Goal: Task Accomplishment & Management: Use online tool/utility

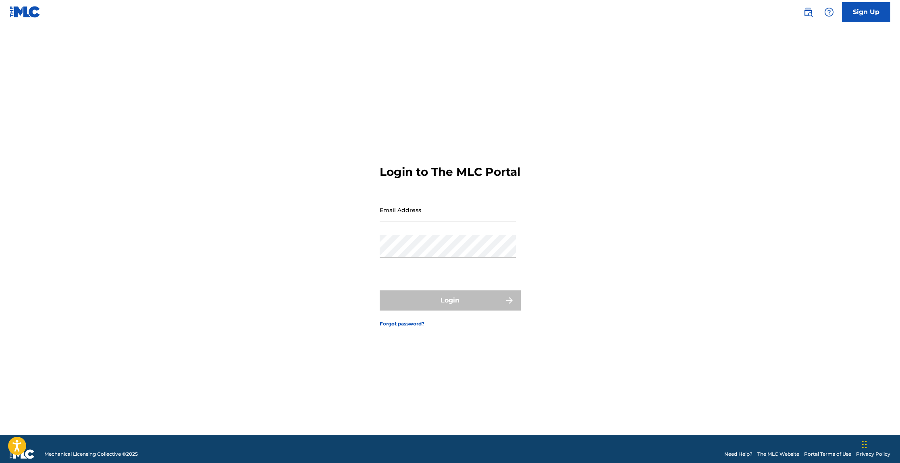
click at [452, 220] on input "Email Address" at bounding box center [448, 209] width 136 height 23
type input "[EMAIL_ADDRESS][DOMAIN_NAME]"
click at [460, 265] on div "Password" at bounding box center [448, 253] width 136 height 36
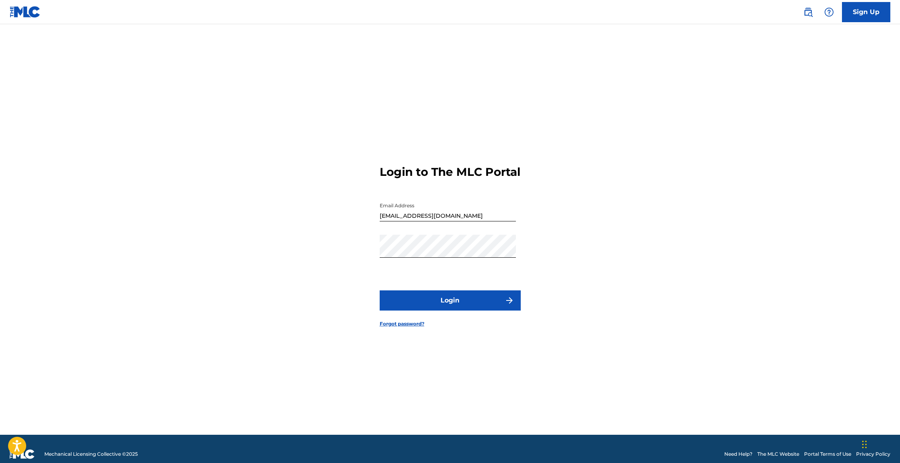
click at [467, 308] on button "Login" at bounding box center [450, 300] width 141 height 20
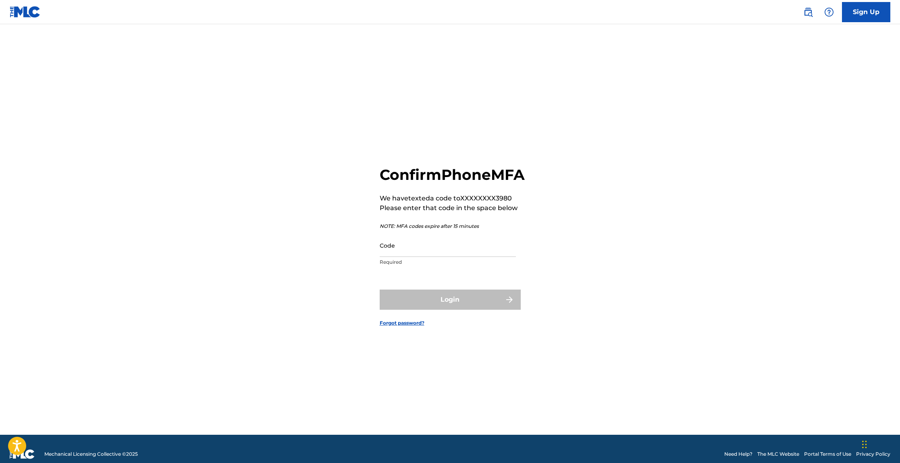
click at [429, 257] on input "Code" at bounding box center [448, 245] width 136 height 23
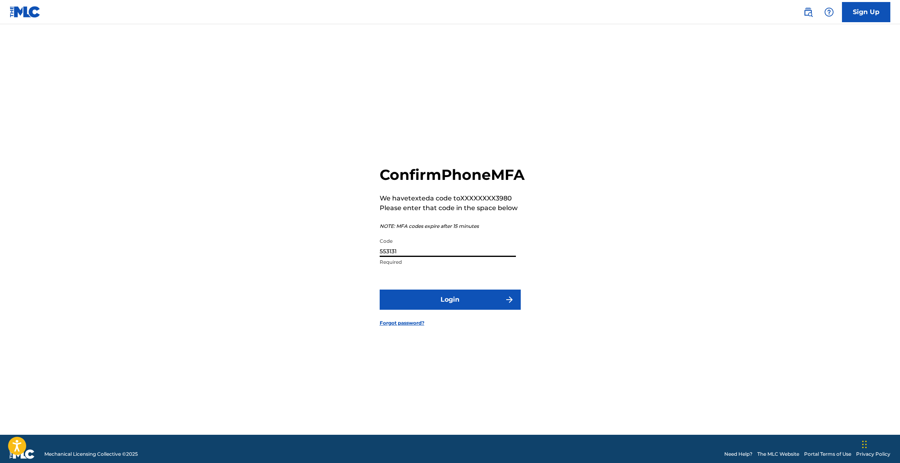
type input "553131"
click at [380, 290] on button "Login" at bounding box center [450, 300] width 141 height 20
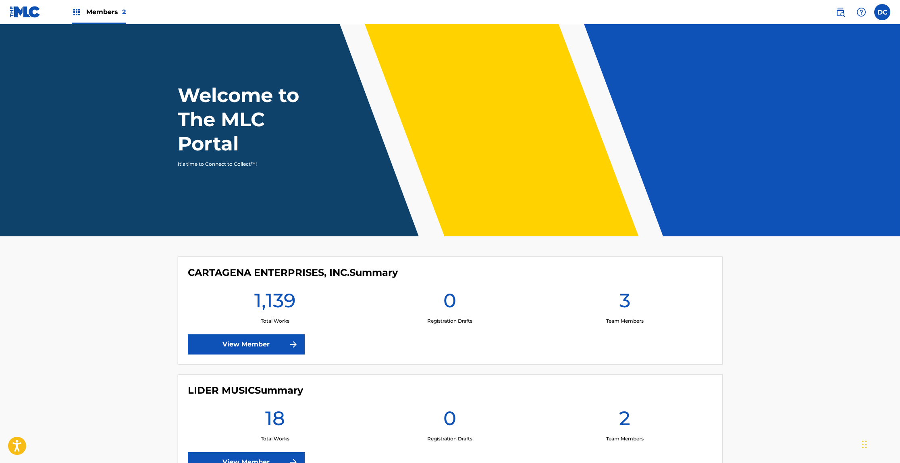
click at [266, 347] on link "View Member" at bounding box center [246, 344] width 117 height 20
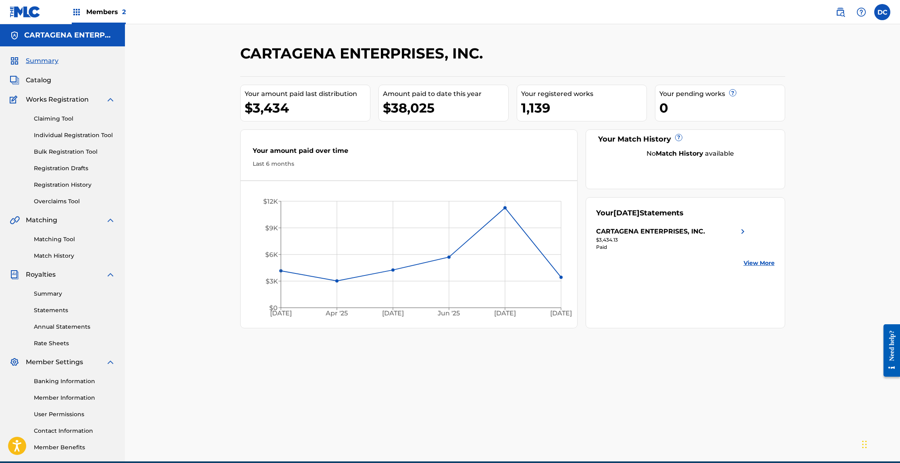
click at [72, 134] on link "Individual Registration Tool" at bounding box center [74, 135] width 81 height 8
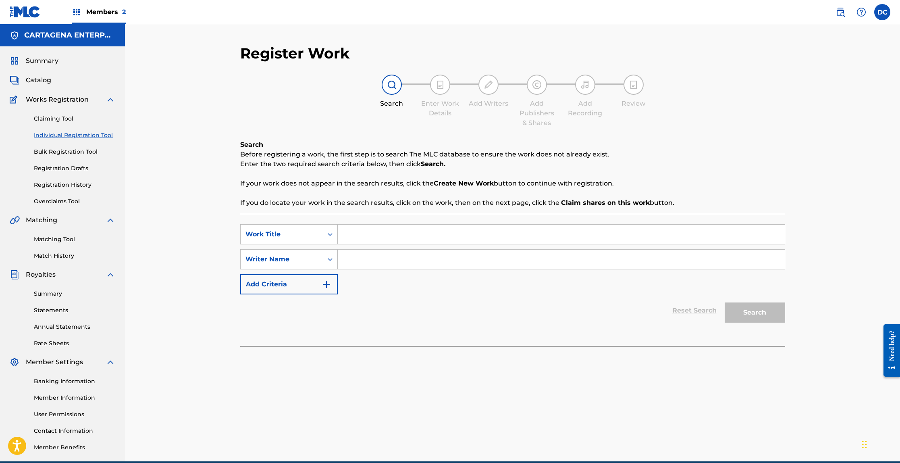
click at [369, 231] on input "Search Form" at bounding box center [561, 234] width 447 height 19
type input "Pitorro De Coco"
click at [363, 261] on input "Search Form" at bounding box center [561, 259] width 447 height 19
type input "[PERSON_NAME]"
click at [725, 302] on button "Search" at bounding box center [755, 312] width 60 height 20
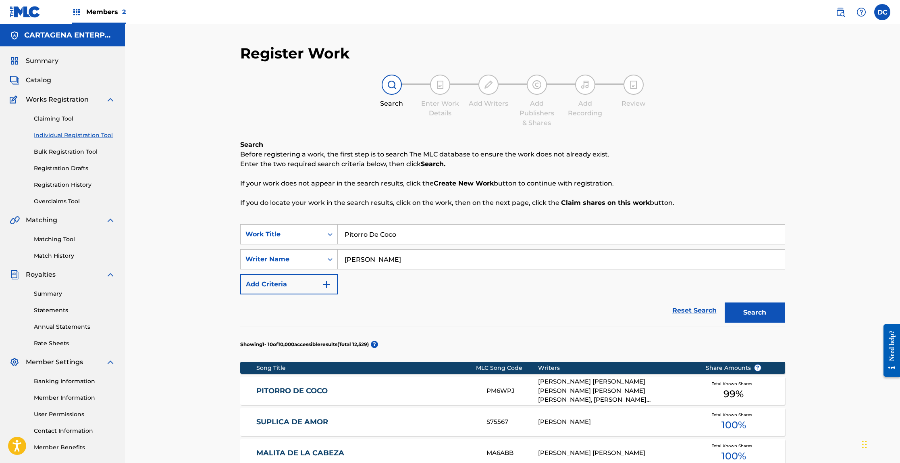
click at [316, 391] on link "PITORRO DE COCO" at bounding box center [365, 390] width 219 height 9
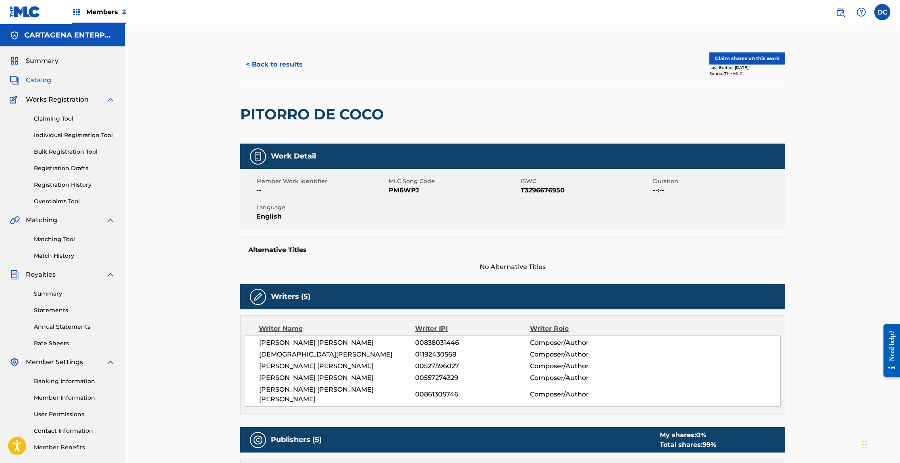
click at [294, 64] on button "< Back to results" at bounding box center [274, 64] width 68 height 20
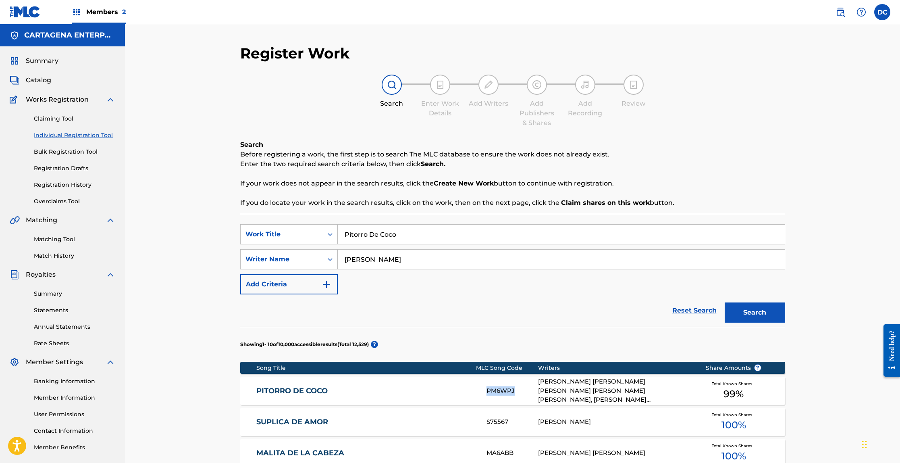
drag, startPoint x: 486, startPoint y: 391, endPoint x: 521, endPoint y: 393, distance: 35.5
click at [521, 393] on div "PITORRO DE [PERSON_NAME] PM6WPJ [PERSON_NAME] [PERSON_NAME] [PERSON_NAME] [PERS…" at bounding box center [512, 391] width 545 height 28
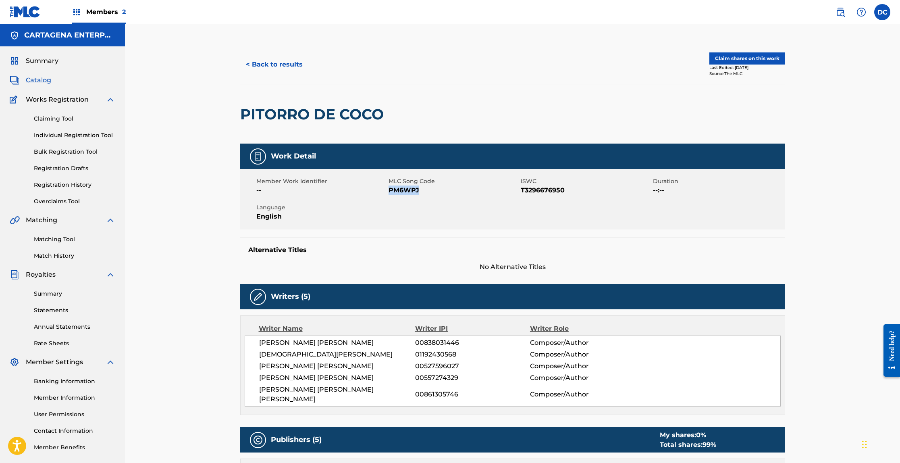
drag, startPoint x: 390, startPoint y: 192, endPoint x: 421, endPoint y: 192, distance: 31.5
click at [421, 192] on span "PM6WPJ" at bounding box center [454, 191] width 130 height 10
copy span "PM6WPJ"
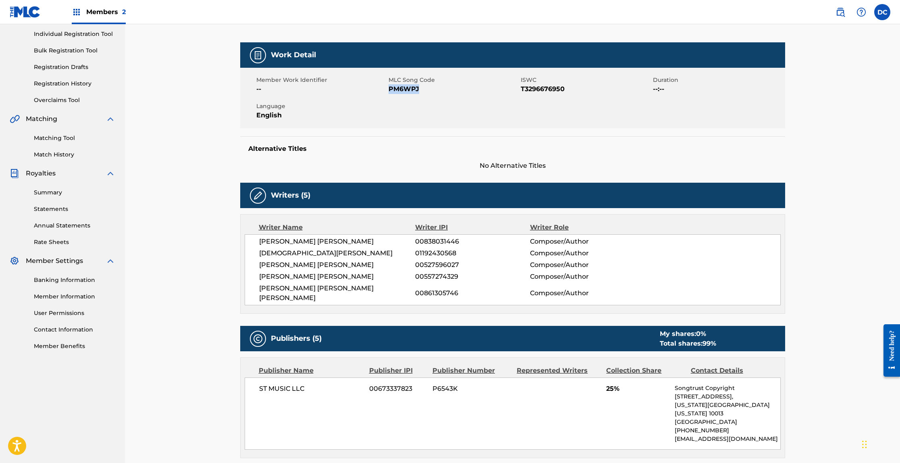
scroll to position [171, 0]
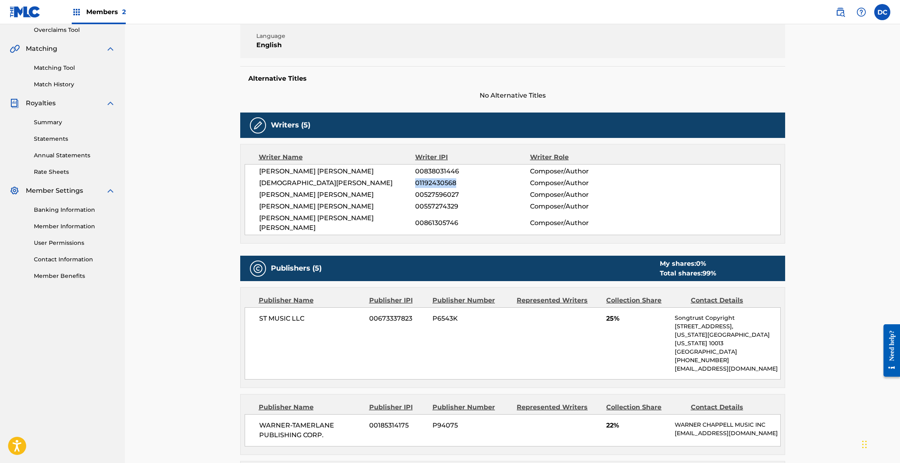
drag, startPoint x: 417, startPoint y: 183, endPoint x: 457, endPoint y: 182, distance: 40.3
click at [457, 182] on span "01192430568" at bounding box center [472, 183] width 115 height 10
copy span "01192430568"
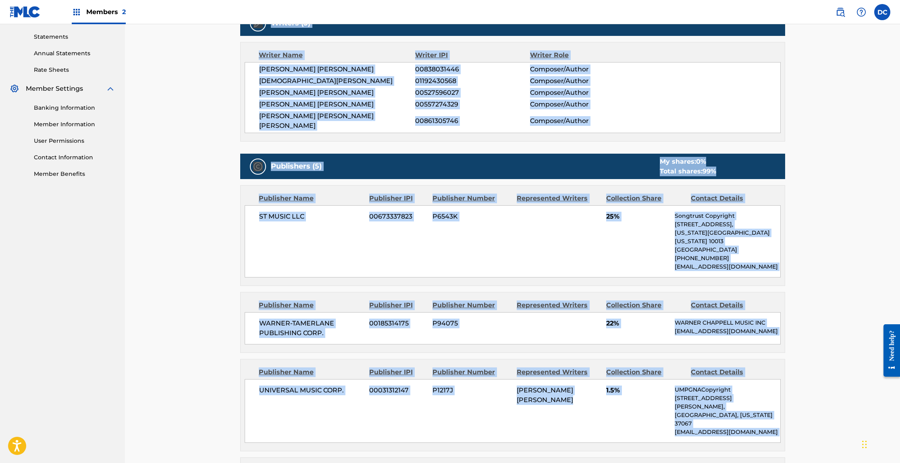
scroll to position [278, 0]
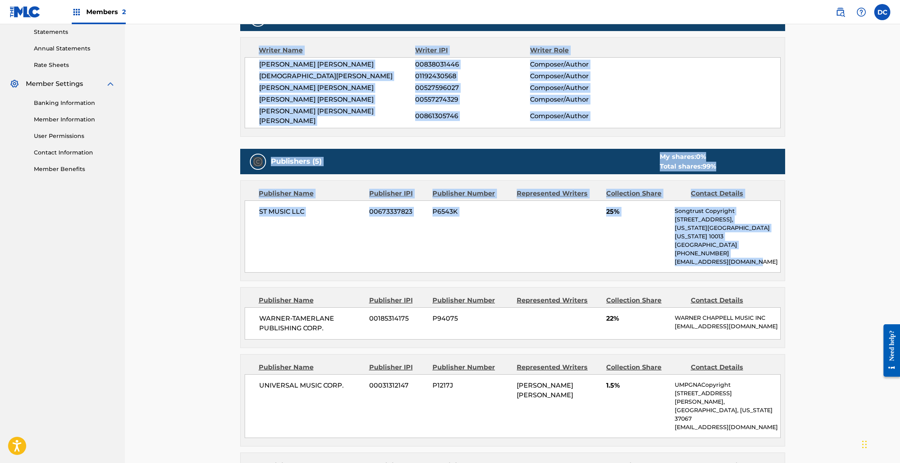
drag, startPoint x: 242, startPoint y: 50, endPoint x: 715, endPoint y: 249, distance: 512.5
click at [715, 249] on div "< Back to results Claim shares on this work Last Edited: [DATE] Source: The MLC…" at bounding box center [512, 442] width 545 height 1353
copy div "PITORRO DE COCO Work Detail Member Work Identifier -- MLC Song Code PM6WPJ ISWC…"
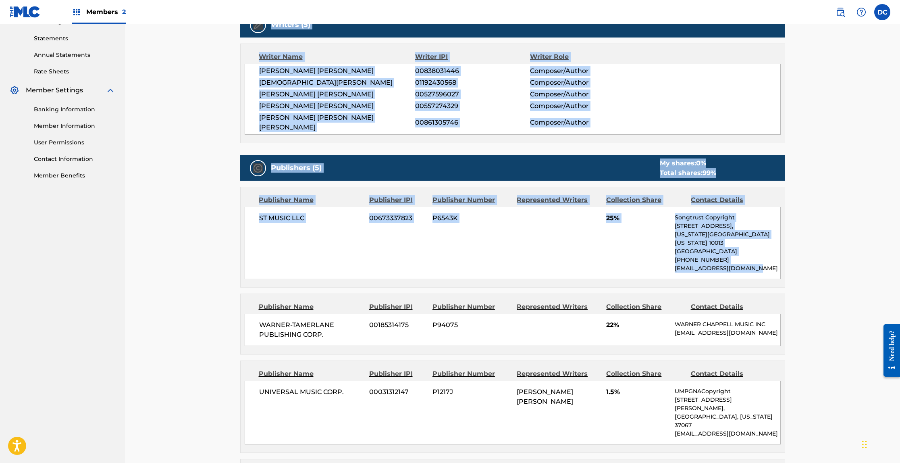
scroll to position [123, 0]
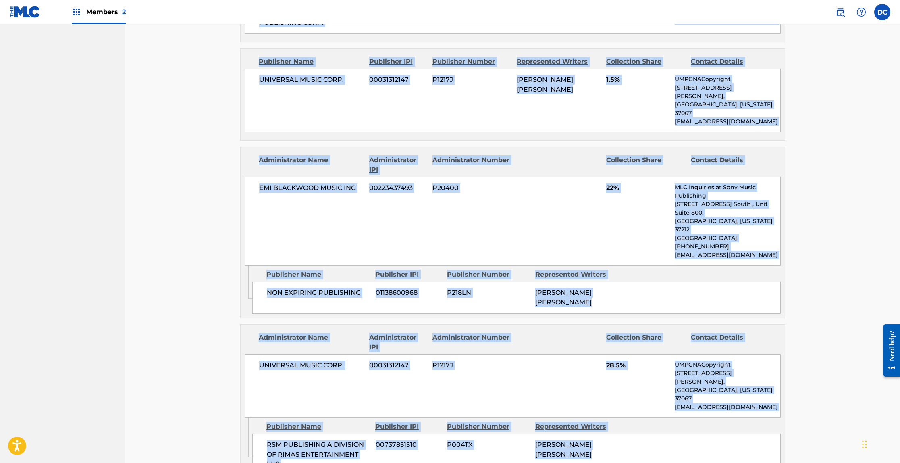
scroll to position [607, 0]
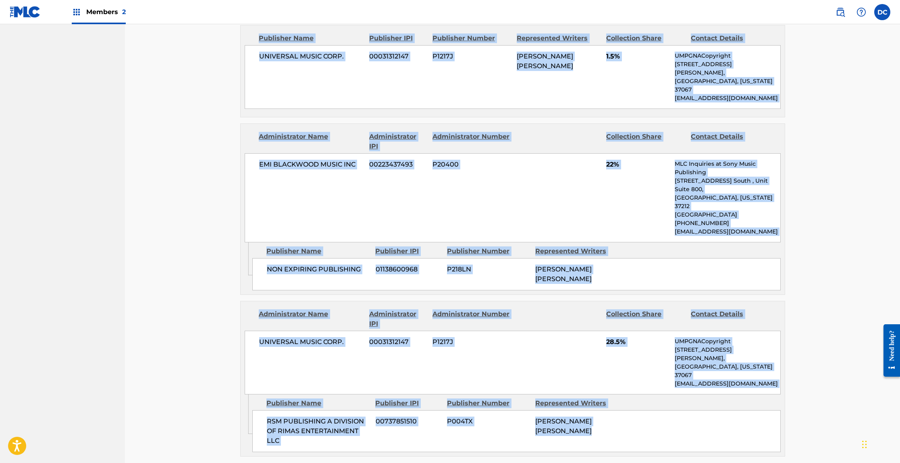
drag, startPoint x: 242, startPoint y: 110, endPoint x: 658, endPoint y: 372, distance: 491.6
click at [658, 372] on div "< Back to results Claim shares on this work Last Edited: [DATE] Source: The MLC…" at bounding box center [512, 113] width 545 height 1353
copy div "PITORRO DE COCO Work Detail Member Work Identifier -- MLC Song Code PM6WPJ ISWC…"
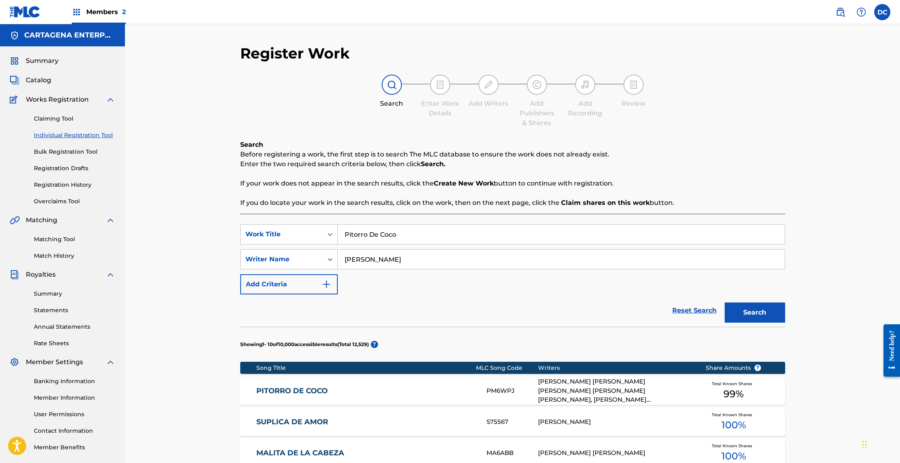
drag, startPoint x: 399, startPoint y: 236, endPoint x: 344, endPoint y: 235, distance: 55.7
click at [344, 235] on input "Pitorro De Coco" at bounding box center [561, 234] width 447 height 19
click at [725, 302] on button "Search" at bounding box center [755, 312] width 60 height 20
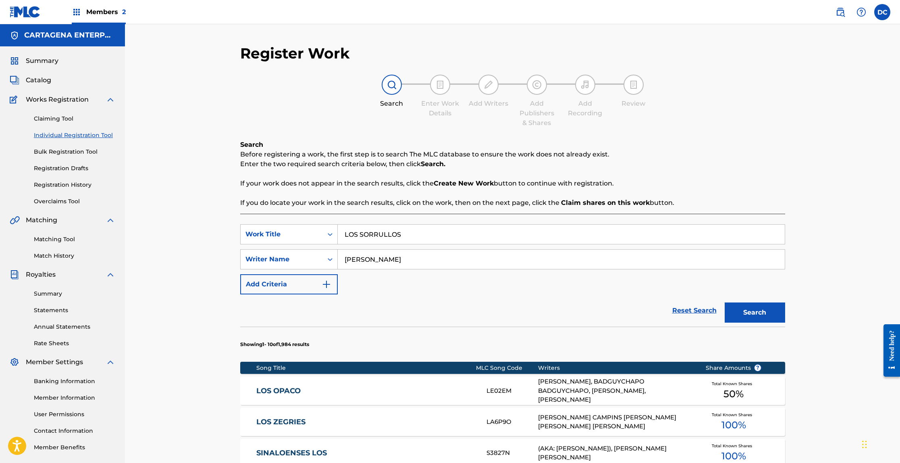
click at [378, 234] on input "LOS SORRULLOS" at bounding box center [561, 234] width 447 height 19
type input "LOS SORULLOS"
click at [725, 302] on button "Search" at bounding box center [755, 312] width 60 height 20
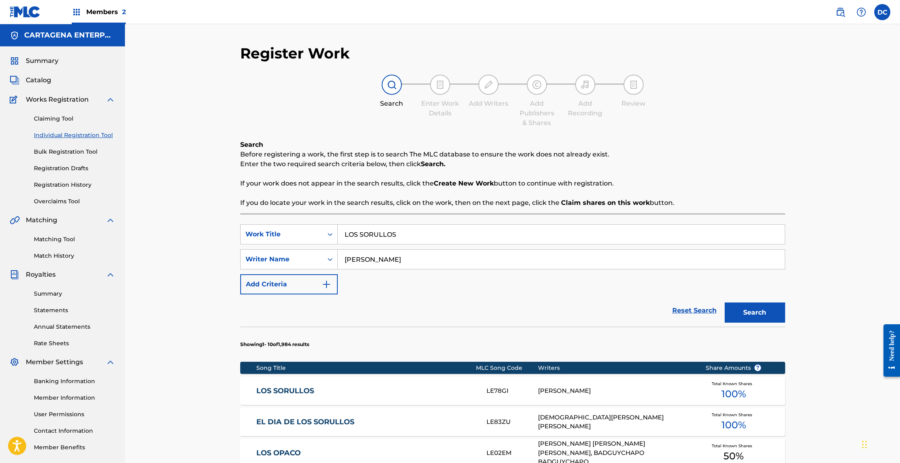
click at [324, 422] on link "EL DIA DE LOS SORULLOS" at bounding box center [365, 421] width 219 height 9
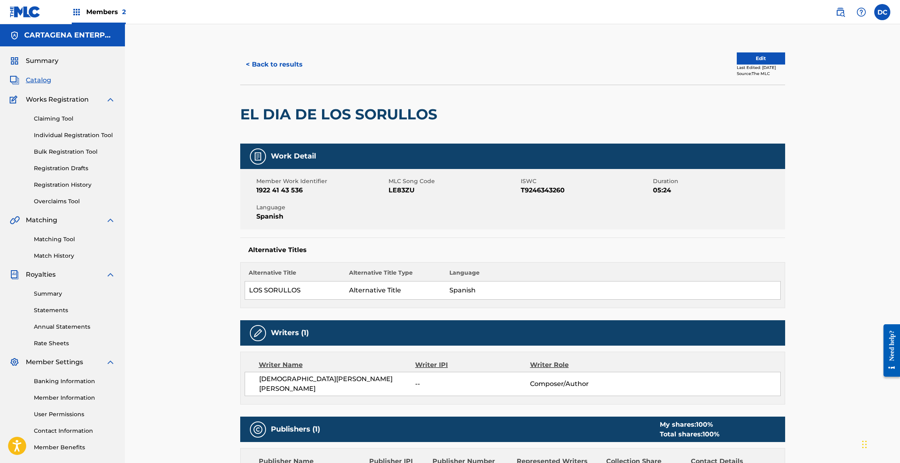
click at [278, 67] on button "< Back to results" at bounding box center [274, 64] width 68 height 20
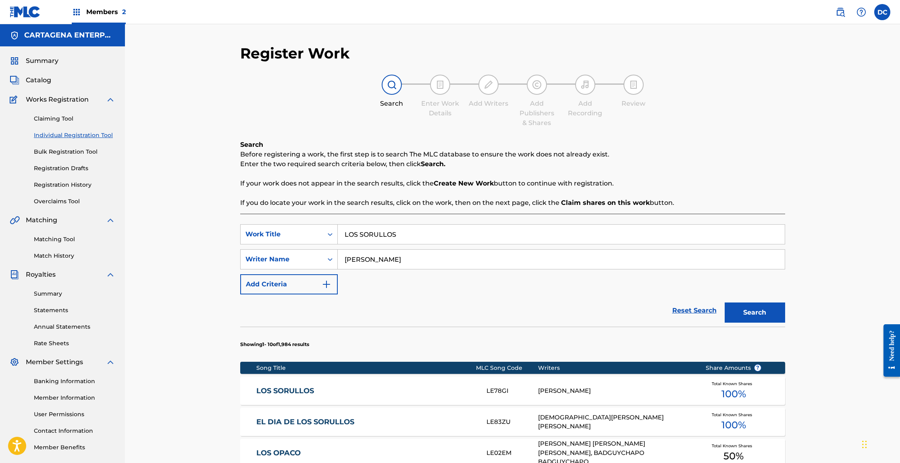
click at [301, 392] on link "LOS SORULLOS" at bounding box center [365, 390] width 219 height 9
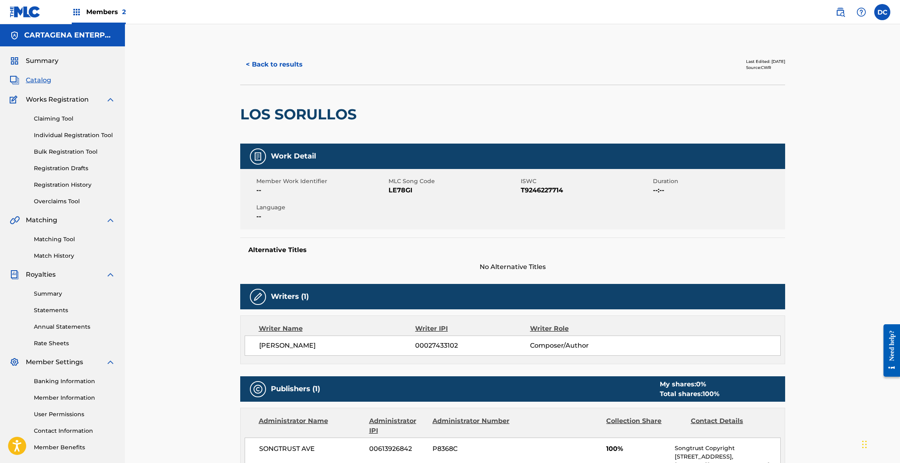
click at [273, 64] on button "< Back to results" at bounding box center [274, 64] width 68 height 20
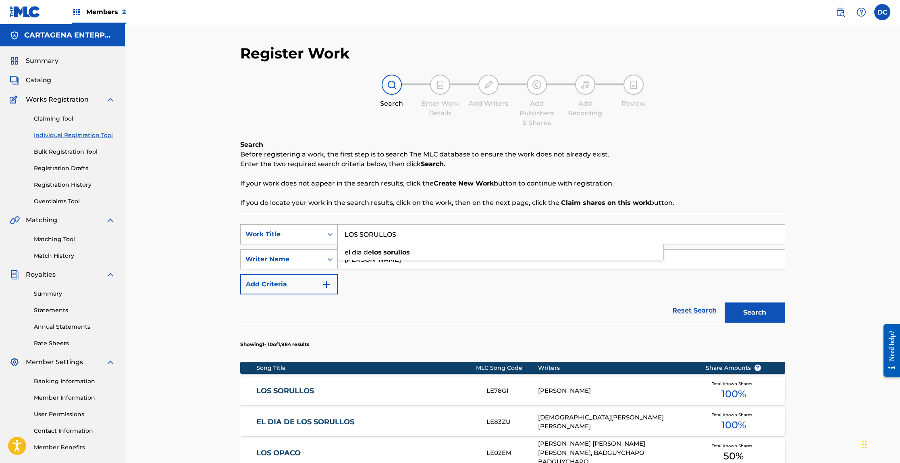
drag, startPoint x: 404, startPoint y: 238, endPoint x: 315, endPoint y: 235, distance: 88.4
click at [316, 235] on div "SearchWithCriteria4338c2b6-4006-4e72-a0ce-afd5037ee393 Work Title LOS SORULLOS …" at bounding box center [512, 234] width 545 height 20
type input "LAS HOJAS [PERSON_NAME]"
drag, startPoint x: 376, startPoint y: 260, endPoint x: 304, endPoint y: 253, distance: 72.9
click at [314, 255] on div "SearchWithCriteria0d351a1b-a081-4655-afd5-306d27eec4c7 Writer Name [PERSON_NAME]" at bounding box center [512, 259] width 545 height 20
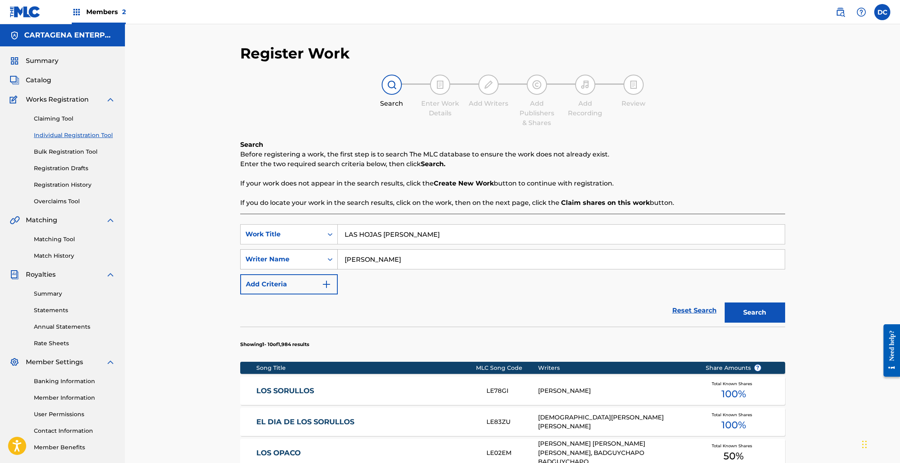
type input "[PERSON_NAME]"
click at [725, 302] on button "Search" at bounding box center [755, 312] width 60 height 20
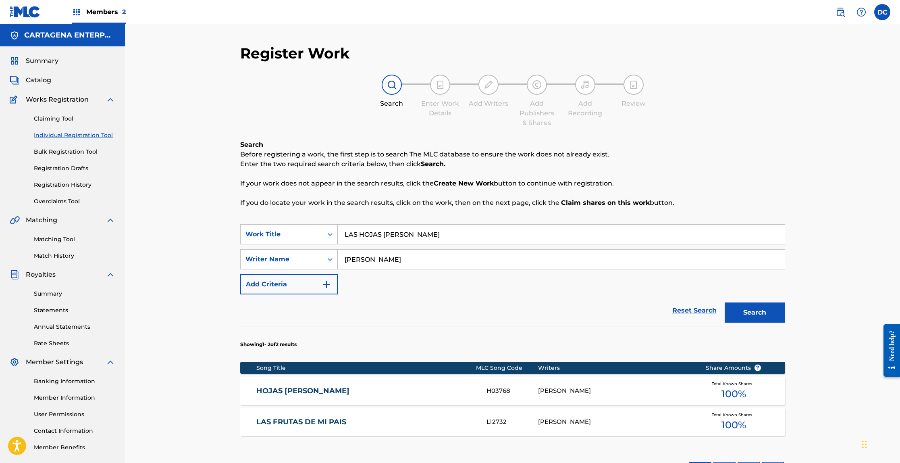
click at [330, 421] on link "LAS FRUTAS DE MI PAIS" at bounding box center [365, 421] width 219 height 9
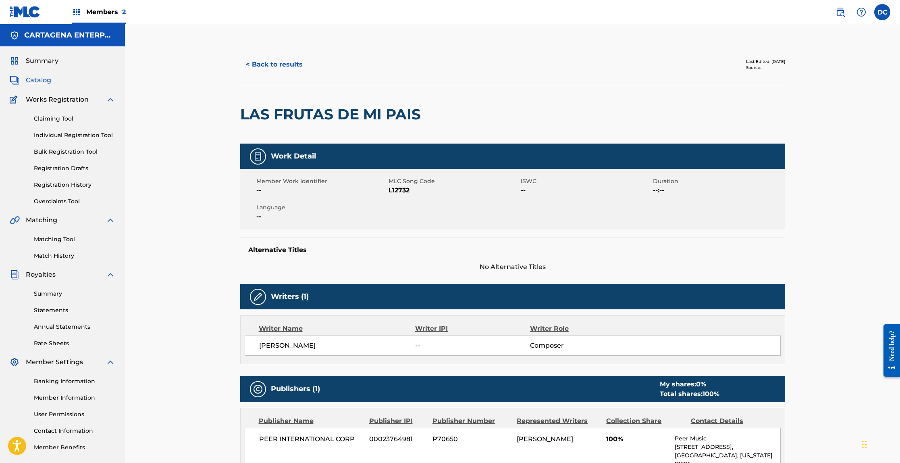
click at [261, 62] on button "< Back to results" at bounding box center [274, 64] width 68 height 20
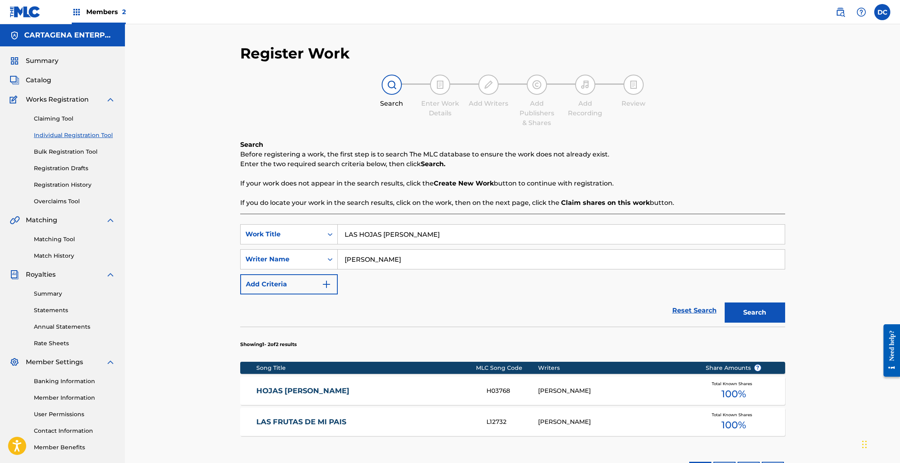
click at [284, 388] on link "HOJAS [PERSON_NAME]" at bounding box center [365, 390] width 219 height 9
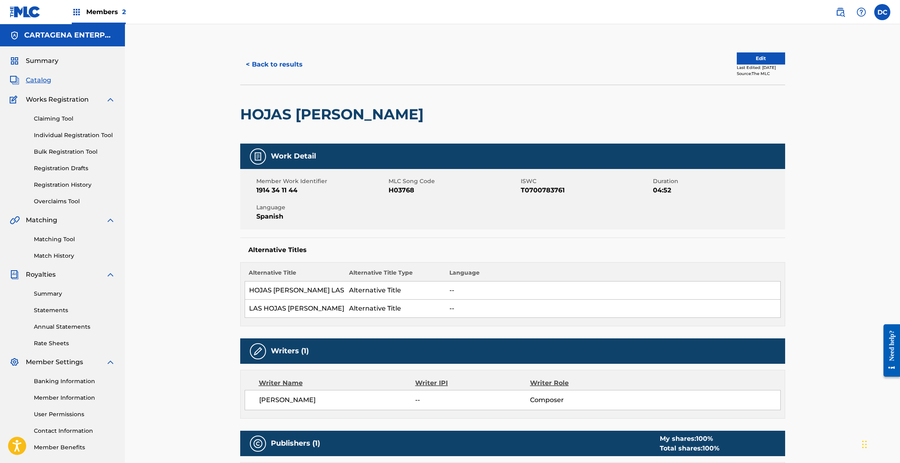
click at [271, 61] on button "< Back to results" at bounding box center [274, 64] width 68 height 20
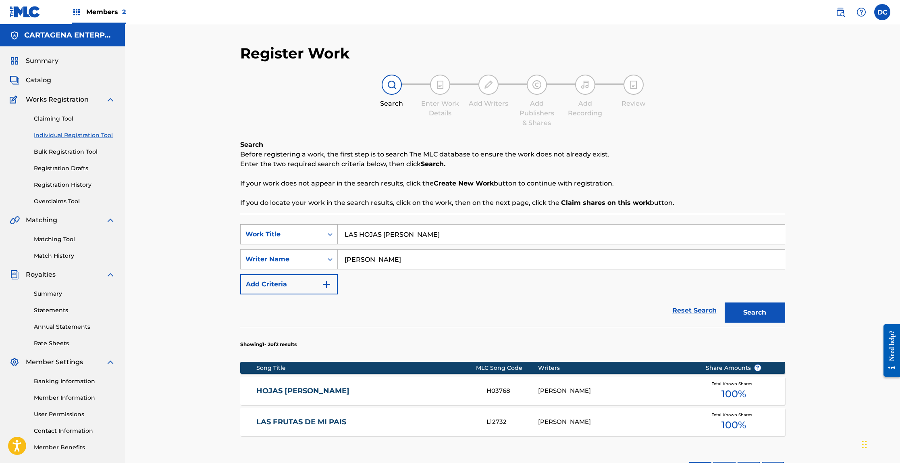
drag, startPoint x: 369, startPoint y: 233, endPoint x: 321, endPoint y: 233, distance: 48.0
click at [321, 233] on div "SearchWithCriteria4338c2b6-4006-4e72-a0ce-afd5037ee393 Work Title LAS HOJAS [PE…" at bounding box center [512, 234] width 545 height 20
type input "Amored Sin Sentido"
type input "Lebron"
click at [725, 302] on button "Search" at bounding box center [755, 312] width 60 height 20
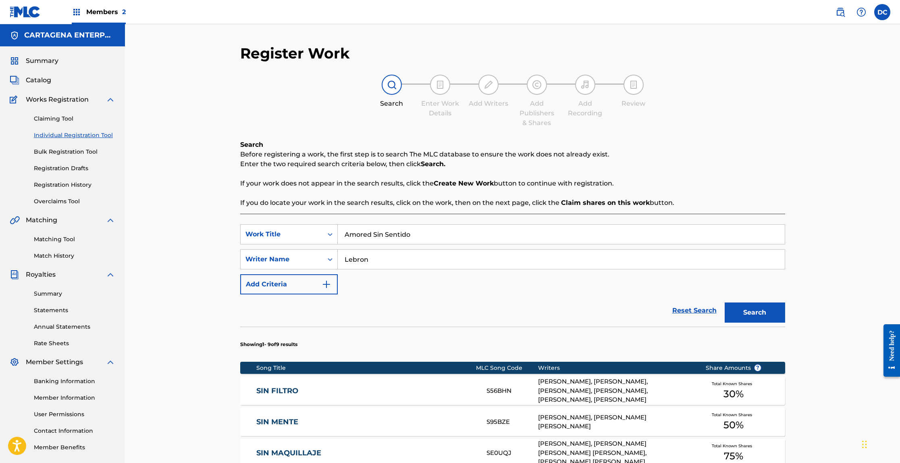
click at [371, 236] on input "Amored Sin Sentido" at bounding box center [561, 234] width 447 height 19
type input "Amores Sin Sentido"
click at [725, 302] on button "Search" at bounding box center [755, 312] width 60 height 20
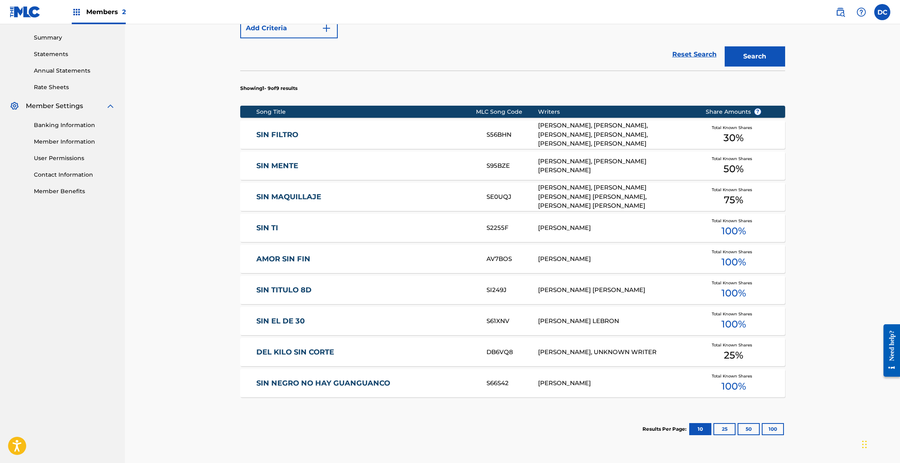
scroll to position [5, 0]
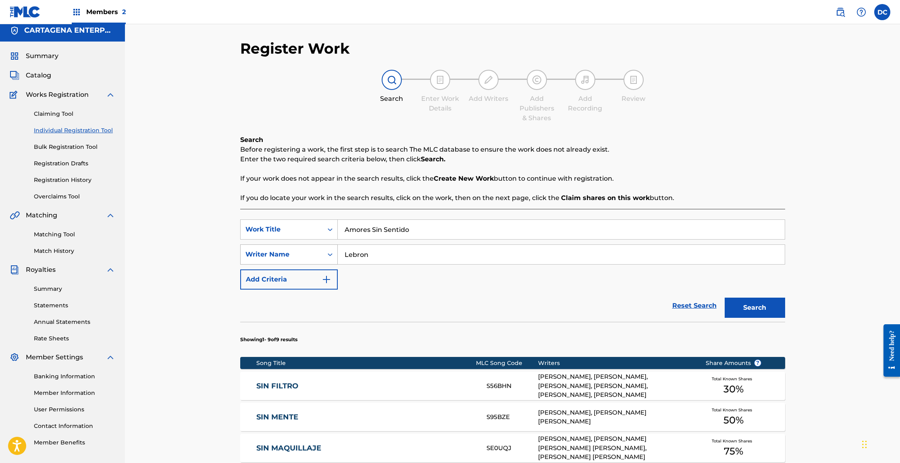
drag, startPoint x: 371, startPoint y: 255, endPoint x: 297, endPoint y: 255, distance: 73.8
click at [302, 255] on div "SearchWithCriteria0d351a1b-a081-4655-afd5-306d27eec4c7 Writer Name [PERSON_NAME]" at bounding box center [512, 254] width 545 height 20
click at [725, 298] on button "Search" at bounding box center [755, 308] width 60 height 20
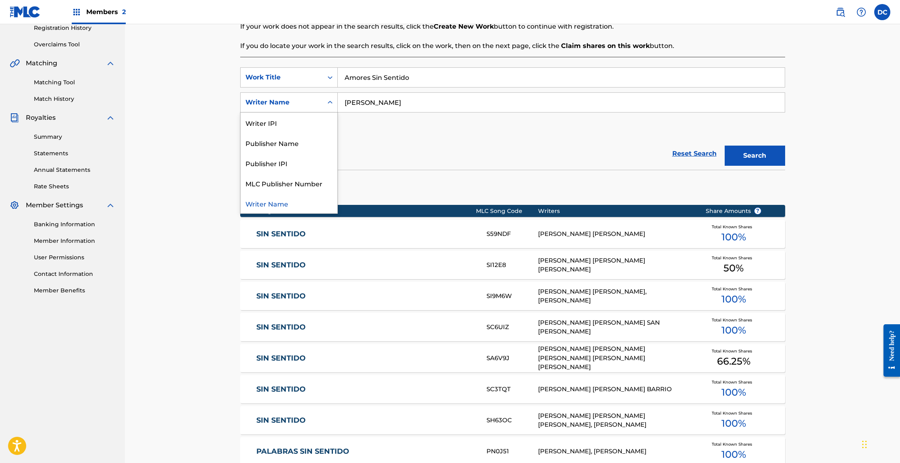
scroll to position [0, 0]
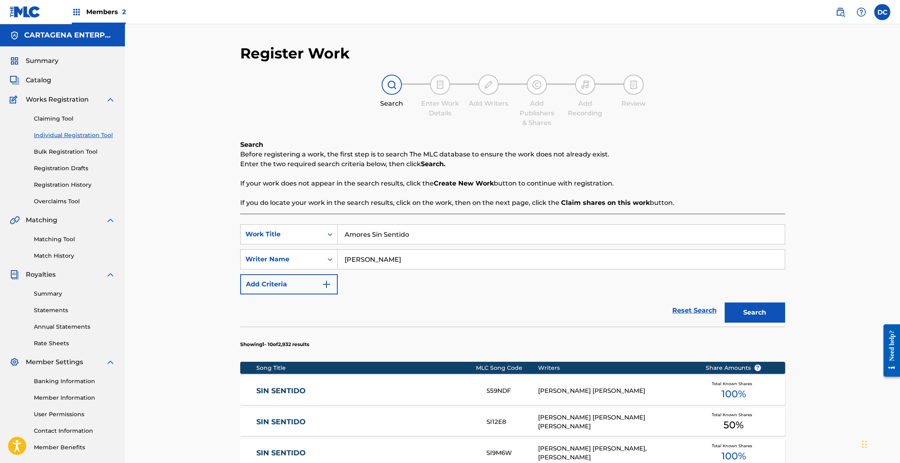
click at [364, 263] on input "[PERSON_NAME]" at bounding box center [561, 259] width 447 height 19
type input "[PERSON_NAME]"
click at [725, 302] on button "Search" at bounding box center [755, 312] width 60 height 20
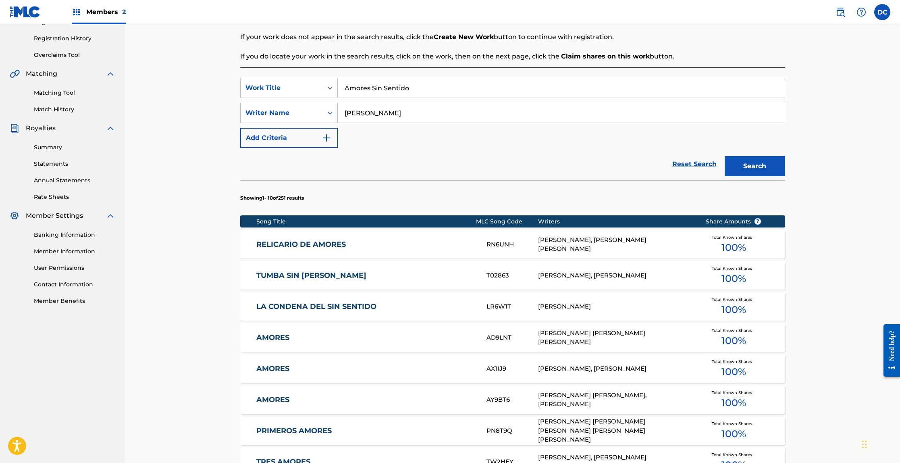
scroll to position [11, 0]
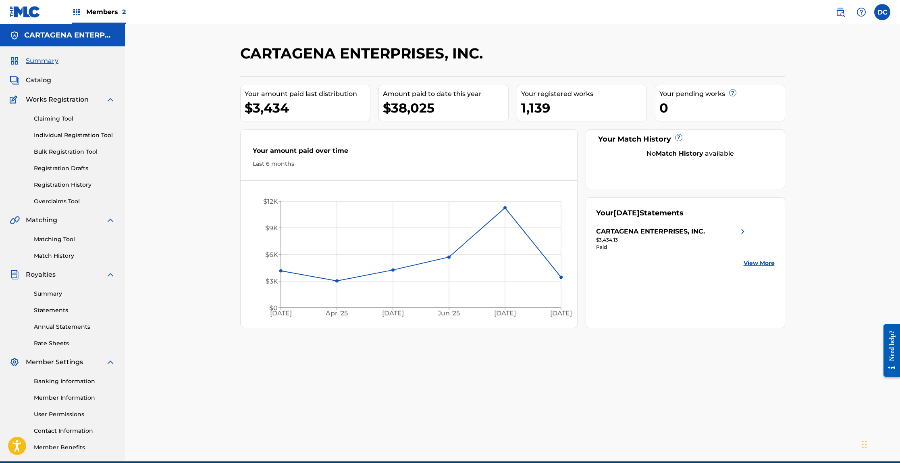
click at [91, 140] on div "Claiming Tool Individual Registration Tool Bulk Registration Tool Registration …" at bounding box center [63, 154] width 106 height 101
click at [92, 135] on link "Individual Registration Tool" at bounding box center [74, 135] width 81 height 8
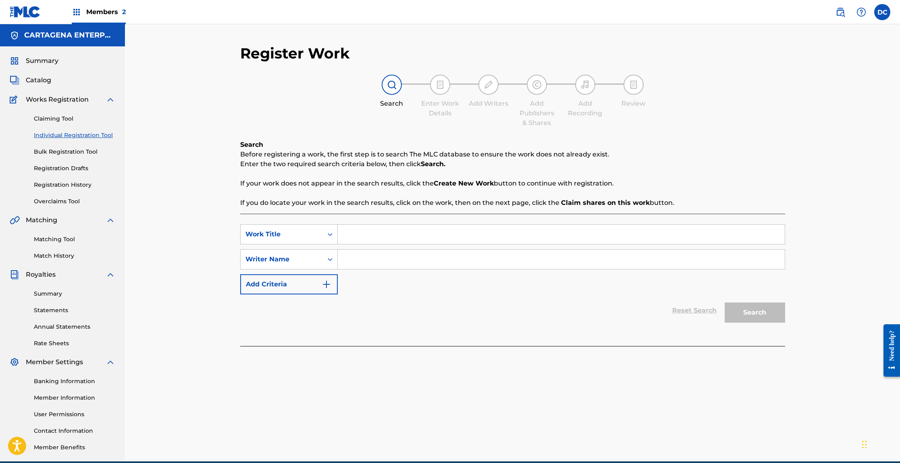
click at [376, 225] on input "Search Form" at bounding box center [561, 234] width 447 height 19
click at [368, 231] on input "Search Form" at bounding box center [561, 234] width 447 height 19
type input "VIVITO Y COLEANDO"
click at [376, 256] on input "Search Form" at bounding box center [561, 259] width 447 height 19
click at [725, 302] on button "Search" at bounding box center [755, 312] width 60 height 20
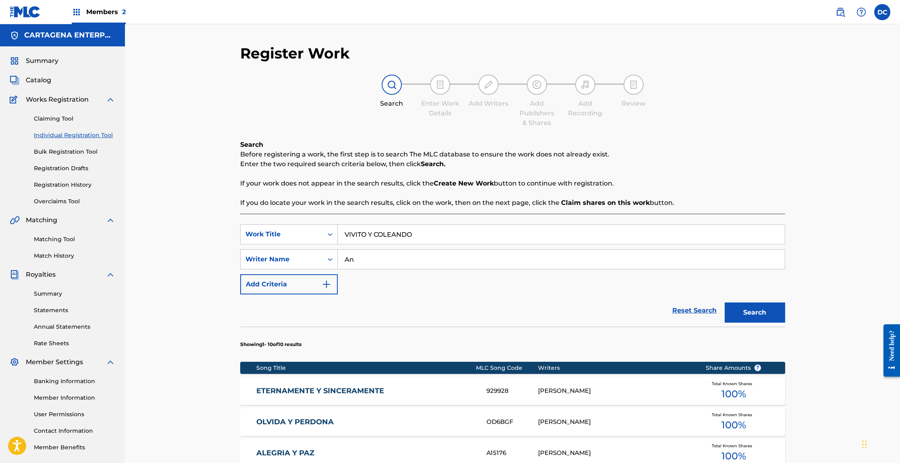
type input "A"
drag, startPoint x: 405, startPoint y: 236, endPoint x: 317, endPoint y: 237, distance: 87.9
click at [317, 237] on div "SearchWithCriteria4338c2b6-4006-4e72-a0ce-afd5037ee393 Work Title VIVITO Y COLE…" at bounding box center [512, 234] width 545 height 20
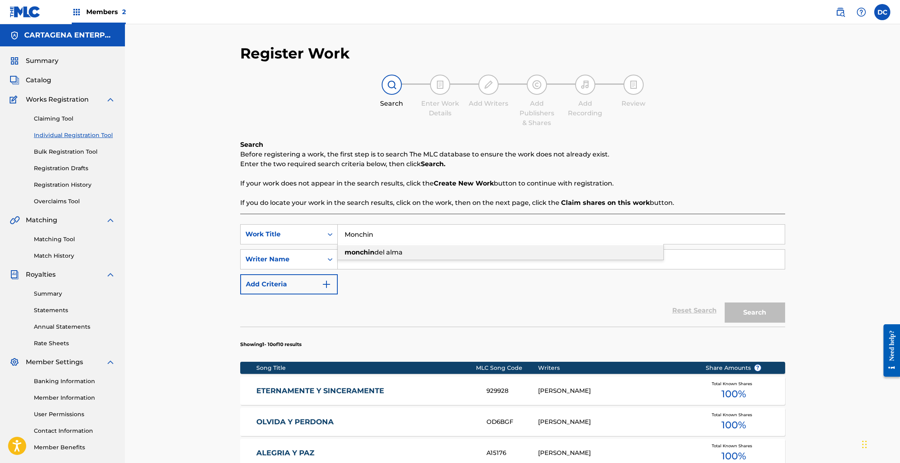
click at [378, 250] on span "del alma" at bounding box center [389, 252] width 28 height 8
type input "monchin del [PERSON_NAME]"
click at [367, 267] on input "Search Form" at bounding box center [561, 259] width 447 height 19
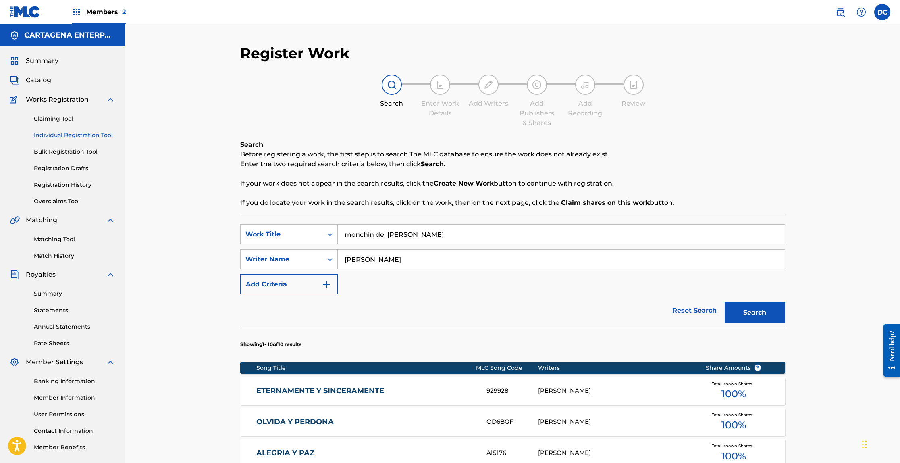
type input "[PERSON_NAME]"
click at [725, 302] on button "Search" at bounding box center [755, 312] width 60 height 20
click at [292, 393] on link "MONCHIN DEL [PERSON_NAME]" at bounding box center [365, 390] width 219 height 9
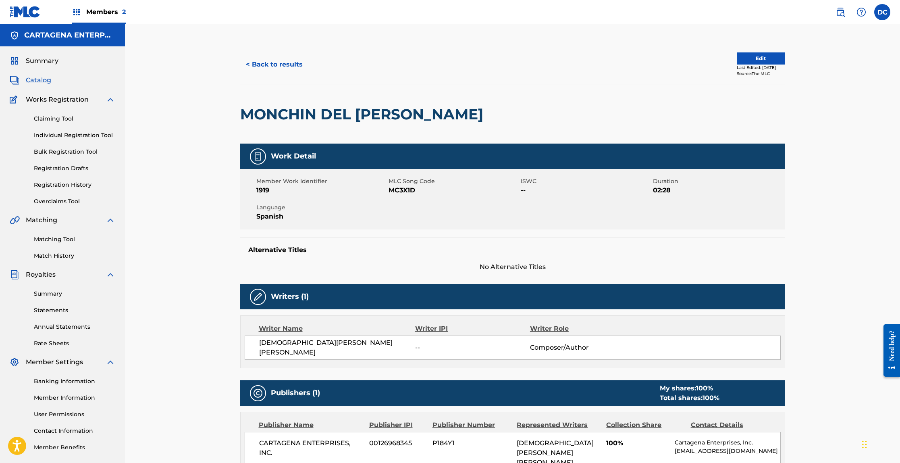
click at [292, 65] on button "< Back to results" at bounding box center [274, 64] width 68 height 20
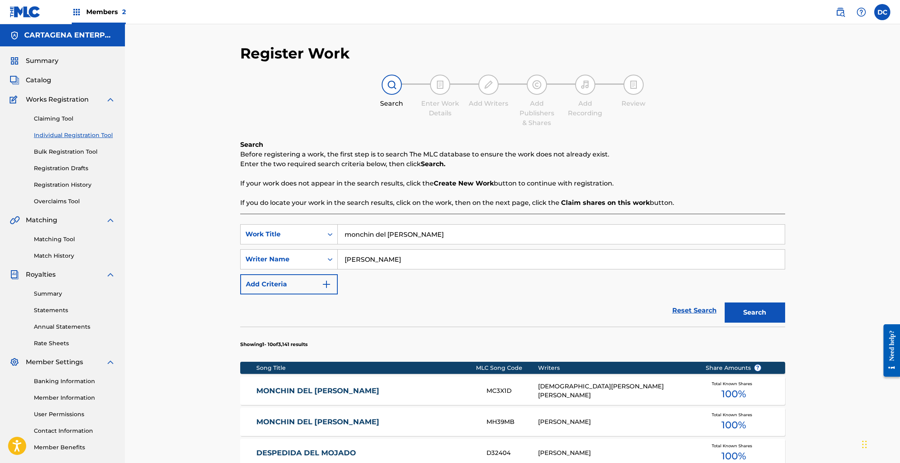
click at [316, 418] on link "MONCHIN DEL [PERSON_NAME]" at bounding box center [365, 421] width 219 height 9
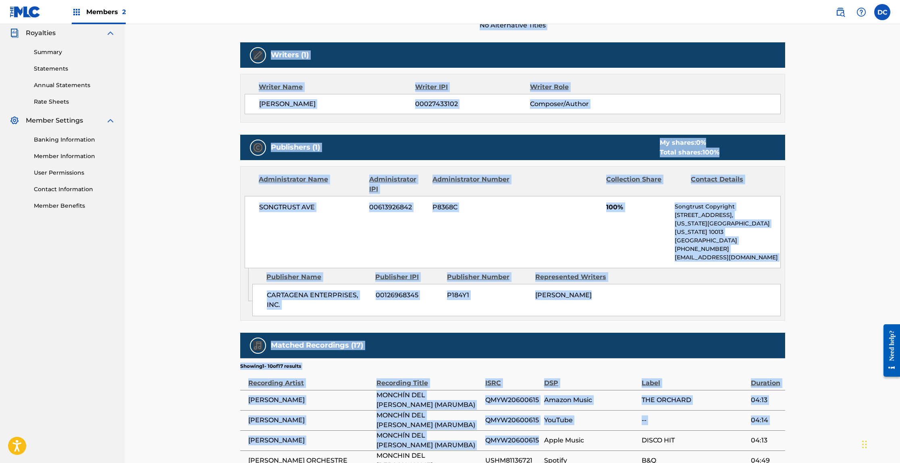
scroll to position [246, 0]
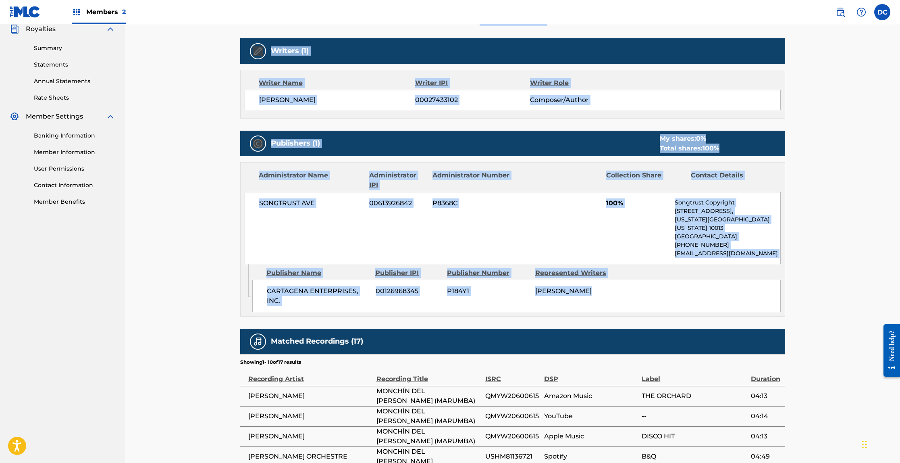
drag, startPoint x: 241, startPoint y: 42, endPoint x: 607, endPoint y: 300, distance: 448.5
click at [607, 300] on div "< Back to results Last Edited: [DATE] Source: CWR MONCHIN DEL [PERSON_NAME] Wor…" at bounding box center [512, 229] width 545 height 860
copy div "MONCHIN DEL [PERSON_NAME] Work Detail Member Work Identifier -- MLC Song Code M…"
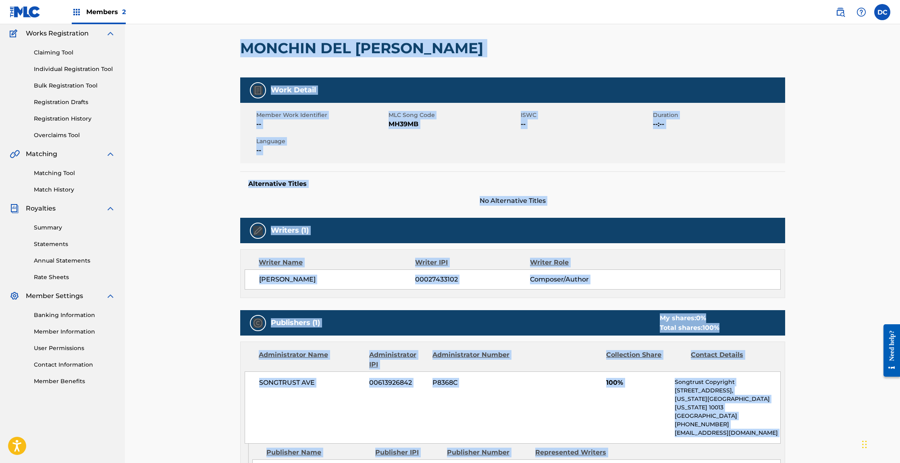
scroll to position [3, 0]
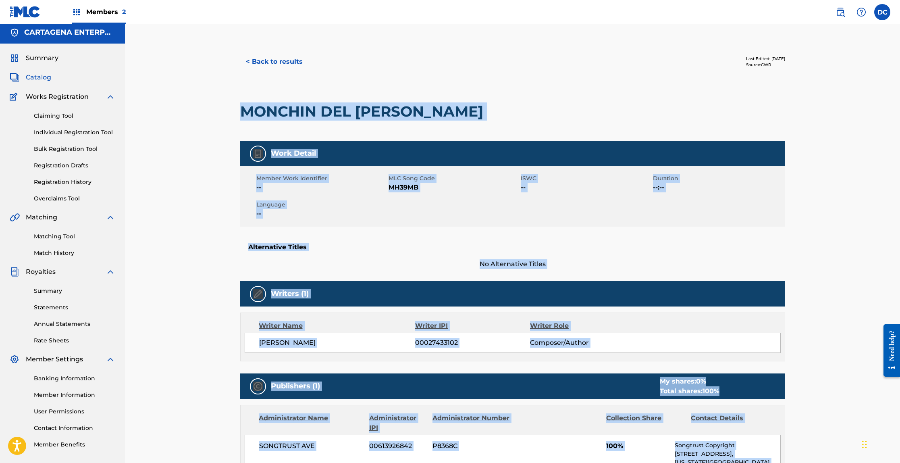
click at [194, 140] on div "< Back to results Last Edited: [DATE] Source: CWR MONCHIN DEL [PERSON_NAME] Wor…" at bounding box center [512, 461] width 775 height 880
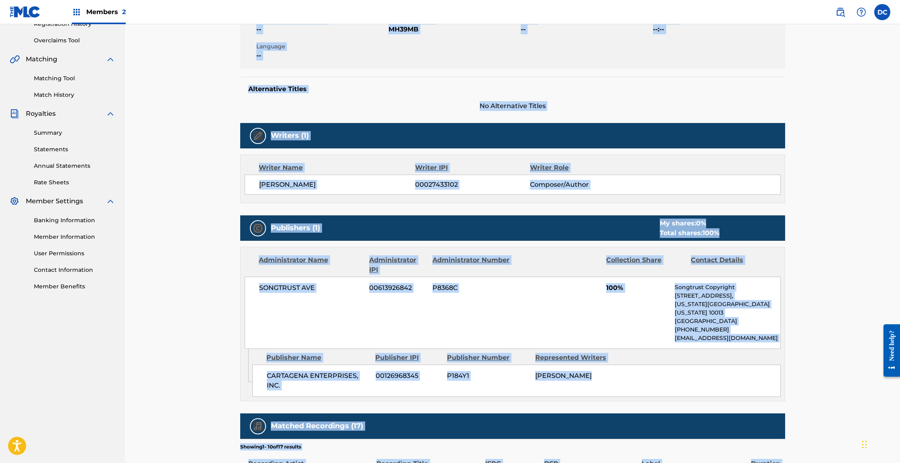
scroll to position [176, 0]
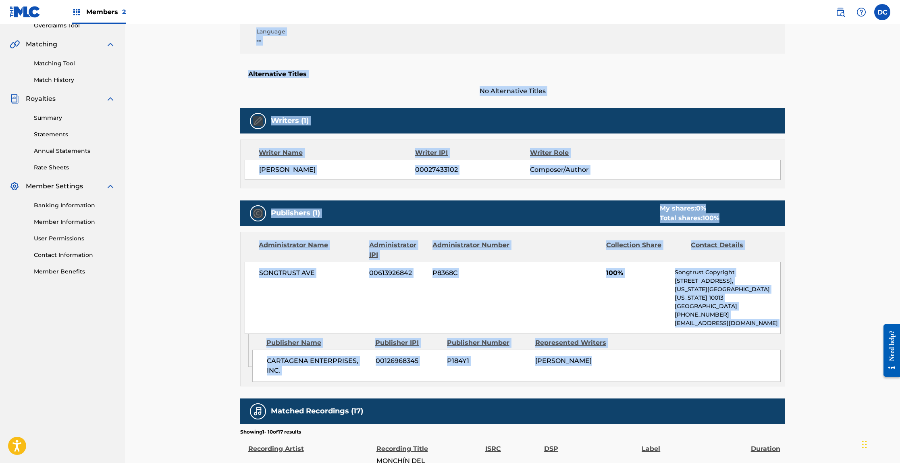
drag, startPoint x: 240, startPoint y: 112, endPoint x: 628, endPoint y: 358, distance: 459.0
click at [628, 358] on div "< Back to results Last Edited: [DATE] Source: CWR MONCHIN DEL [PERSON_NAME] Wor…" at bounding box center [512, 299] width 545 height 860
copy div "MONCHIN DEL [PERSON_NAME] Work Detail Member Work Identifier -- MLC Song Code M…"
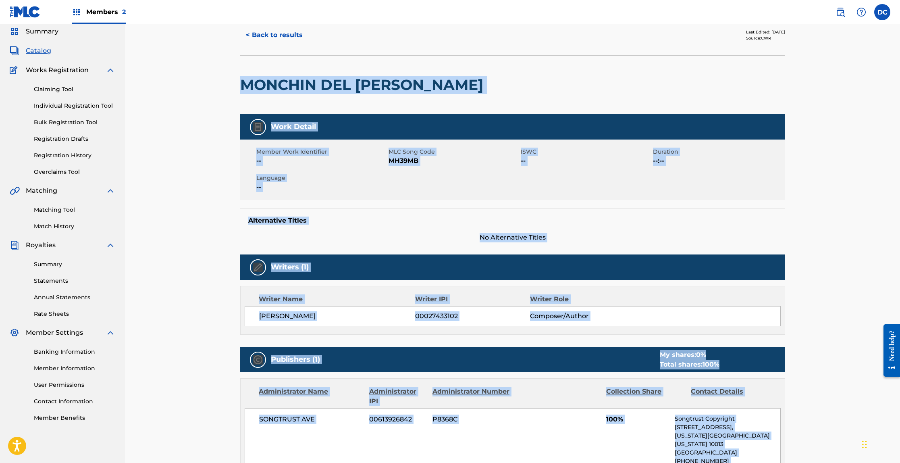
scroll to position [0, 0]
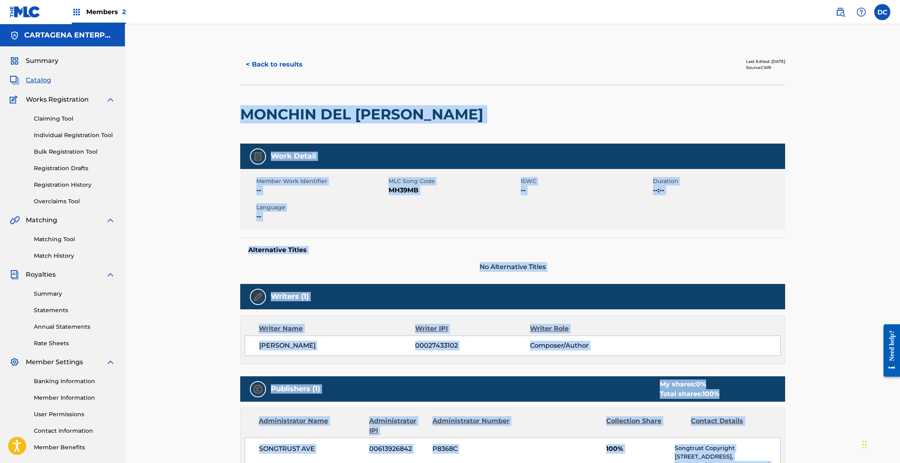
click at [255, 64] on button "< Back to results" at bounding box center [274, 64] width 68 height 20
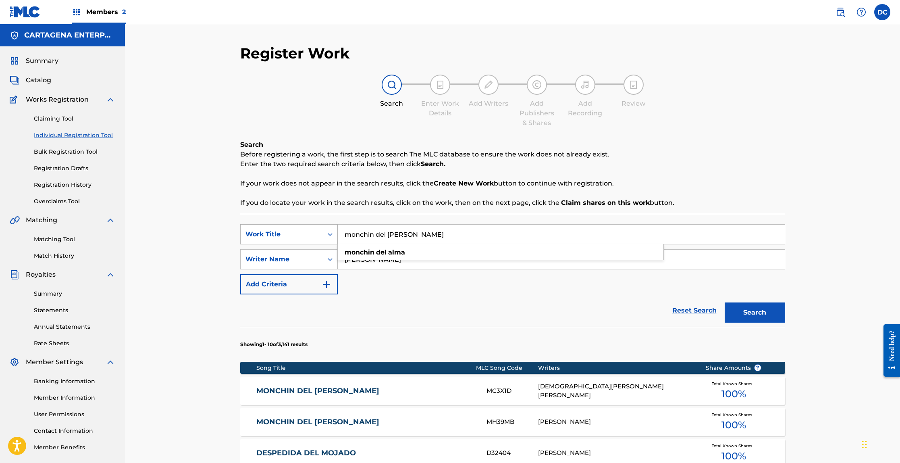
drag, startPoint x: 425, startPoint y: 233, endPoint x: 305, endPoint y: 239, distance: 120.7
click at [305, 239] on div "SearchWithCriteria4338c2b6-4006-4e72-a0ce-afd5037ee393 Work Title monchin del […" at bounding box center [512, 234] width 545 height 20
drag, startPoint x: 409, startPoint y: 237, endPoint x: 322, endPoint y: 236, distance: 87.1
click at [322, 236] on div "SearchWithCriteria4338c2b6-4006-4e72-a0ce-afd5037ee393 Work Title monchin del […" at bounding box center [512, 234] width 545 height 20
click at [725, 302] on button "Search" at bounding box center [755, 312] width 60 height 20
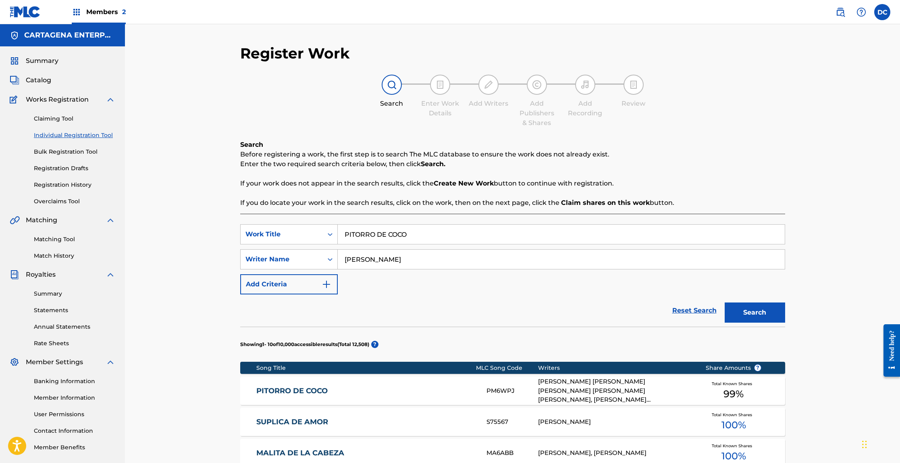
type input "PITORRO DE COCO"
click at [725, 302] on button "Search" at bounding box center [755, 312] width 60 height 20
click at [306, 398] on div "PITORRO DE [PERSON_NAME] PM6WPJ [PERSON_NAME] [PERSON_NAME] [PERSON_NAME] [PERS…" at bounding box center [512, 391] width 545 height 28
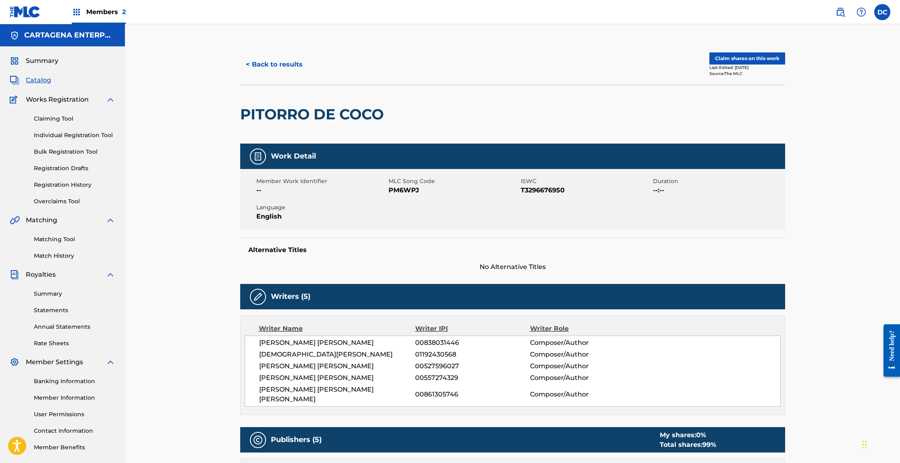
scroll to position [829, 0]
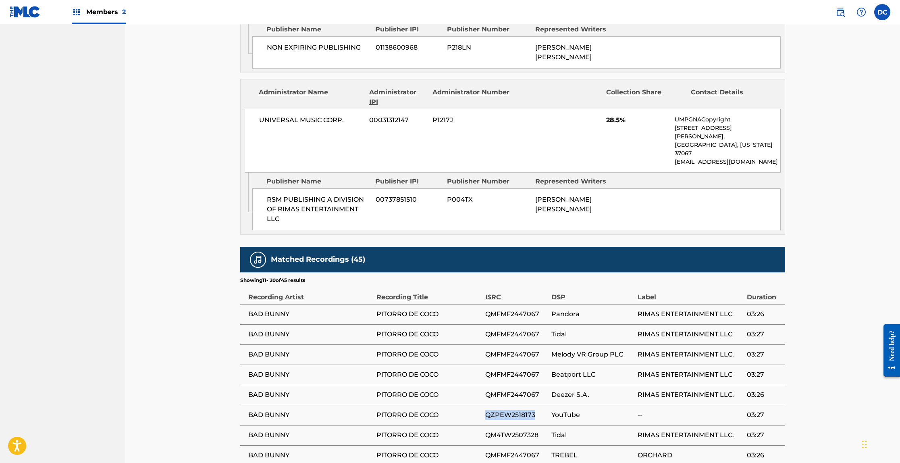
drag, startPoint x: 486, startPoint y: 336, endPoint x: 539, endPoint y: 338, distance: 53.6
click at [539, 410] on span "QZPEW2518173" at bounding box center [517, 415] width 62 height 10
copy span "QZPEW2518173"
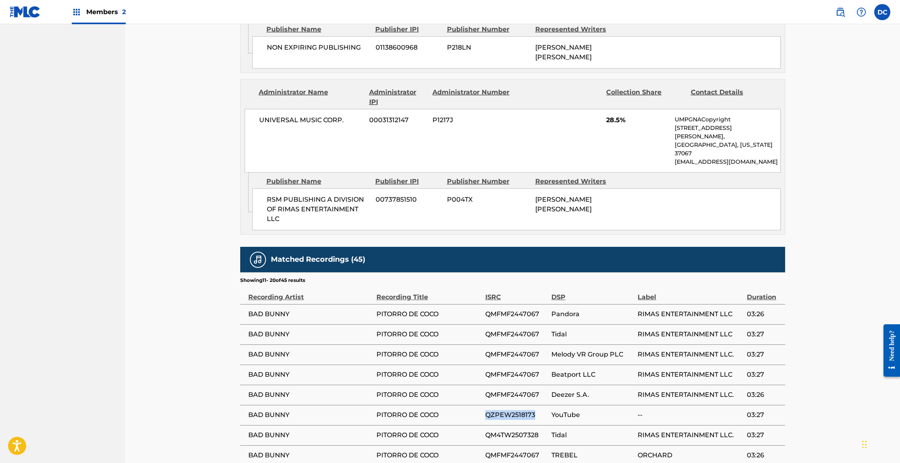
drag, startPoint x: 485, startPoint y: 334, endPoint x: 538, endPoint y: 338, distance: 52.5
click at [538, 410] on span "QZPEW2518173" at bounding box center [517, 415] width 62 height 10
copy span "QZPEW2518173"
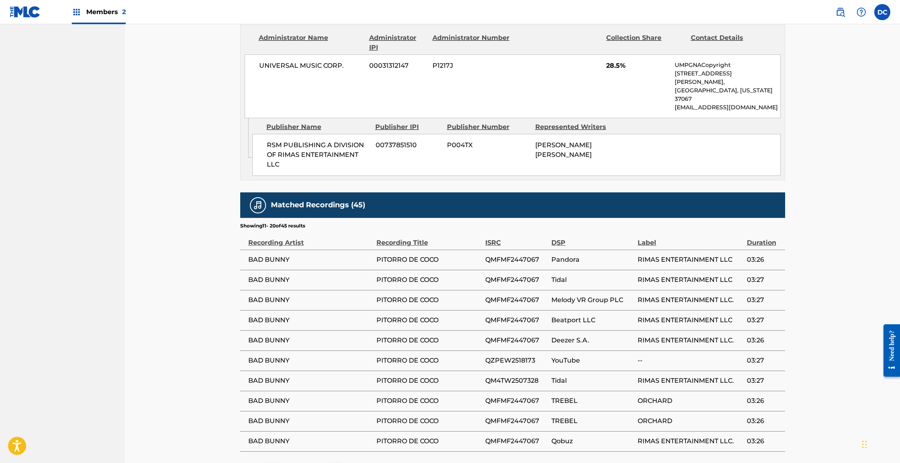
click at [322, 463] on div "3" at bounding box center [319, 473] width 16 height 16
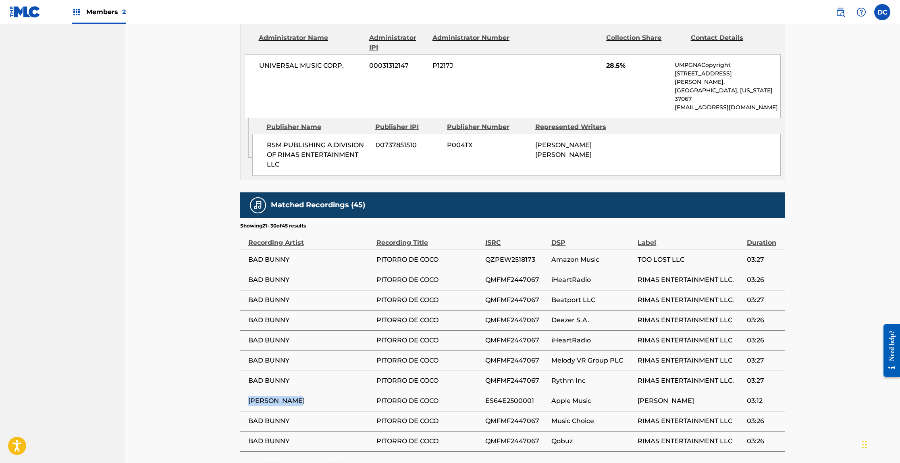
drag, startPoint x: 248, startPoint y: 322, endPoint x: 307, endPoint y: 321, distance: 58.9
click at [307, 396] on span "[PERSON_NAME]" at bounding box center [310, 401] width 124 height 10
copy span "[PERSON_NAME]"
click at [319, 463] on p "4" at bounding box center [319, 472] width 4 height 10
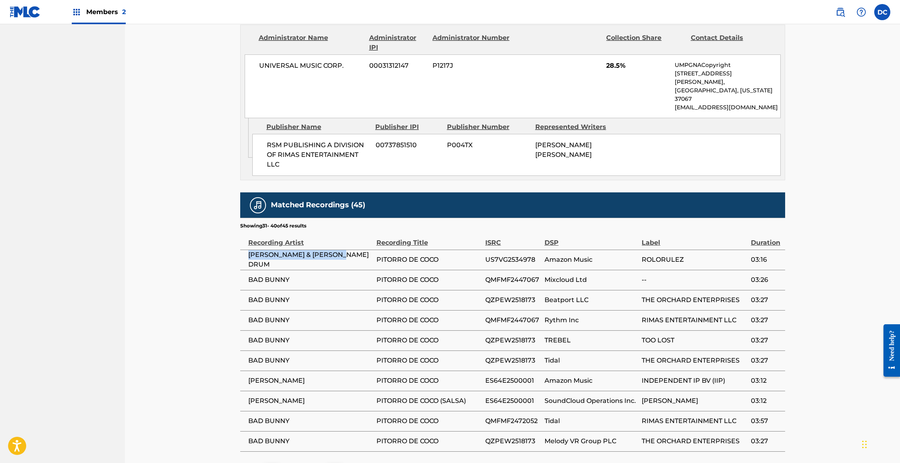
drag, startPoint x: 248, startPoint y: 179, endPoint x: 350, endPoint y: 181, distance: 101.2
click at [350, 250] on span "[PERSON_NAME] & [PERSON_NAME] DRUM" at bounding box center [310, 259] width 124 height 19
copy span "[PERSON_NAME] & [PERSON_NAME] DRUM"
drag, startPoint x: 487, startPoint y: 181, endPoint x: 538, endPoint y: 180, distance: 50.8
click at [538, 255] on span "US7VG2534978" at bounding box center [513, 260] width 55 height 10
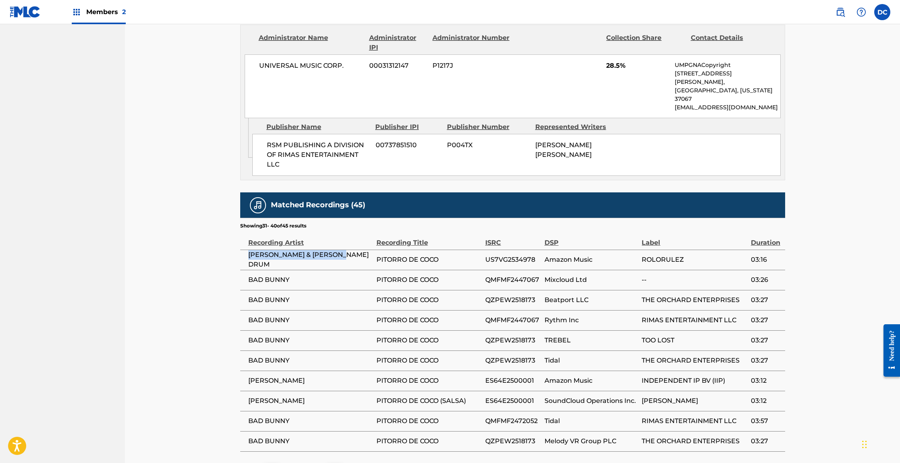
drag, startPoint x: 248, startPoint y: 181, endPoint x: 344, endPoint y: 179, distance: 95.6
click at [344, 250] on span "[PERSON_NAME] & [PERSON_NAME] DRUM" at bounding box center [310, 259] width 124 height 19
click at [288, 463] on p "3" at bounding box center [288, 472] width 4 height 10
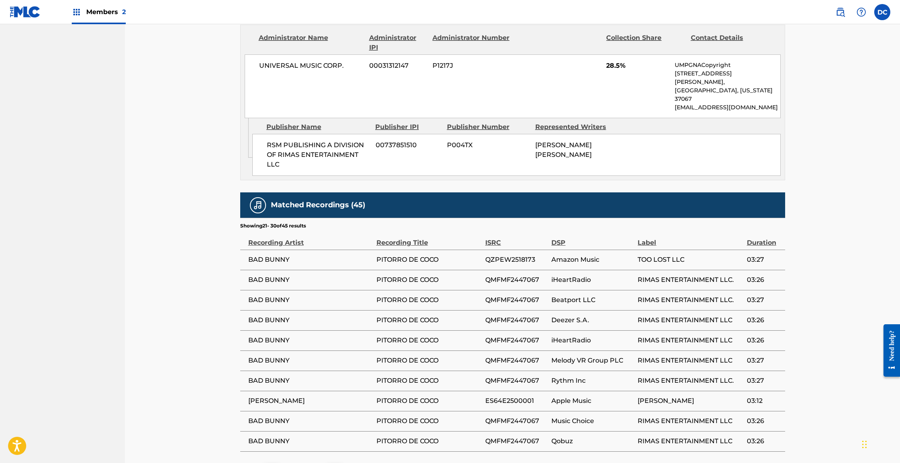
click at [319, 463] on p "4" at bounding box center [319, 472] width 4 height 10
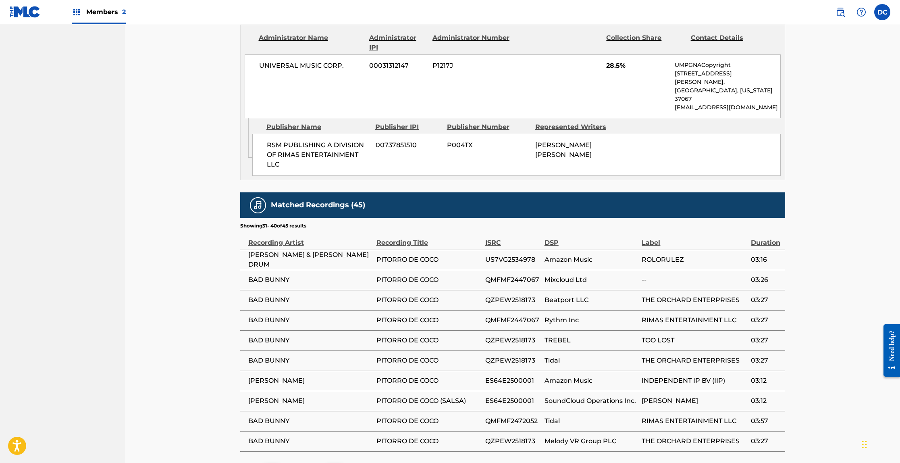
click at [316, 463] on div "5" at bounding box center [319, 473] width 16 height 16
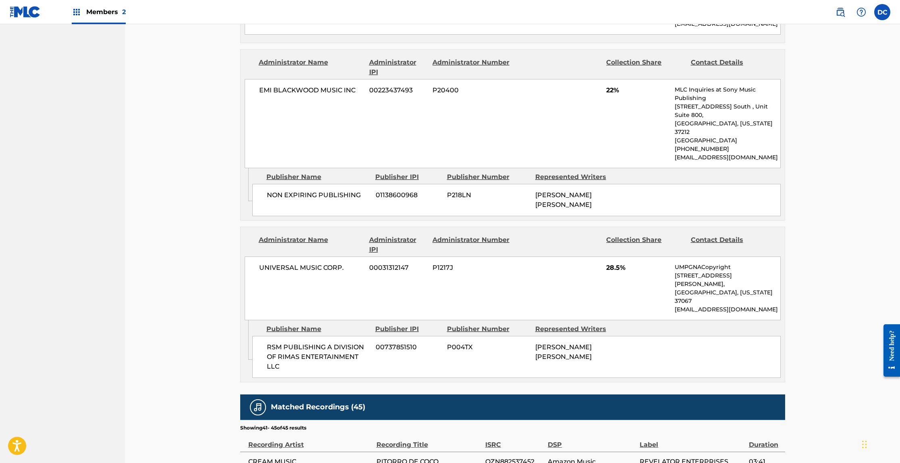
scroll to position [792, 0]
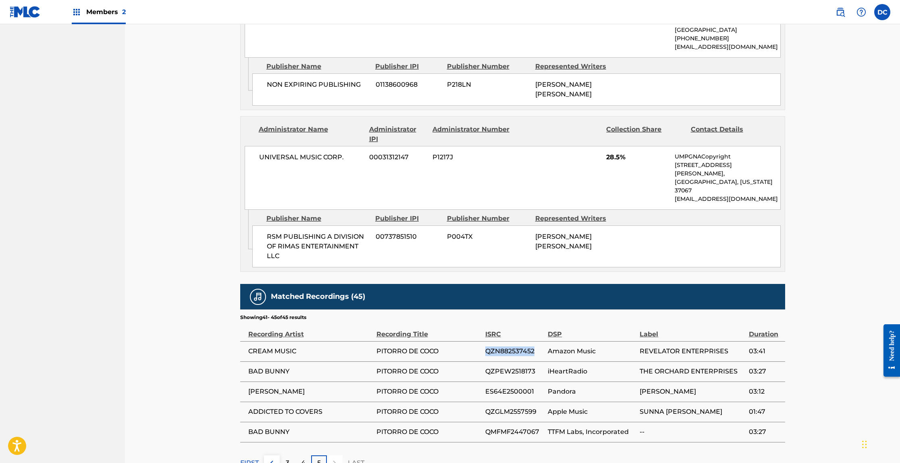
drag, startPoint x: 486, startPoint y: 271, endPoint x: 546, endPoint y: 271, distance: 60.9
click at [546, 341] on td "QZN882537452" at bounding box center [517, 351] width 63 height 20
drag, startPoint x: 249, startPoint y: 271, endPoint x: 313, endPoint y: 273, distance: 63.7
click at [313, 346] on span "CREAM MUSIC" at bounding box center [310, 351] width 124 height 10
drag, startPoint x: 486, startPoint y: 273, endPoint x: 536, endPoint y: 273, distance: 50.4
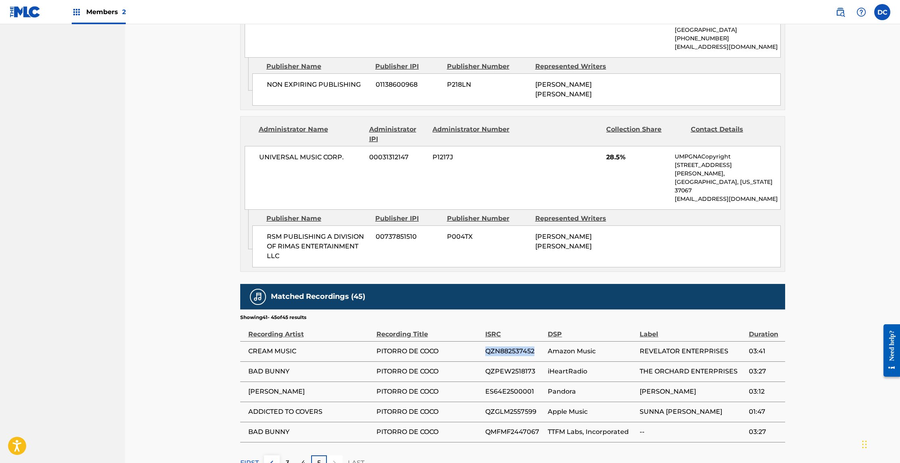
click at [536, 346] on span "QZN882537452" at bounding box center [515, 351] width 59 height 10
drag, startPoint x: 249, startPoint y: 333, endPoint x: 340, endPoint y: 333, distance: 91.5
click at [340, 407] on span "ADDICTED TO COVERS" at bounding box center [310, 412] width 124 height 10
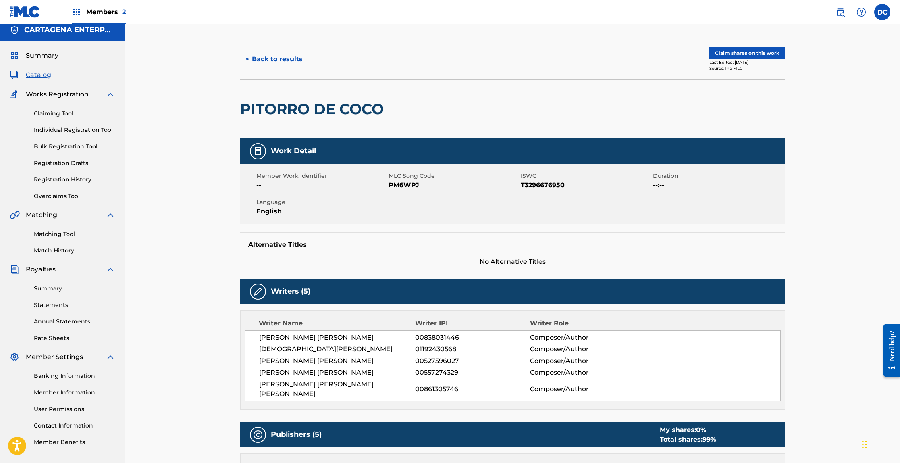
scroll to position [12, 0]
